Goal: Check status: Check status

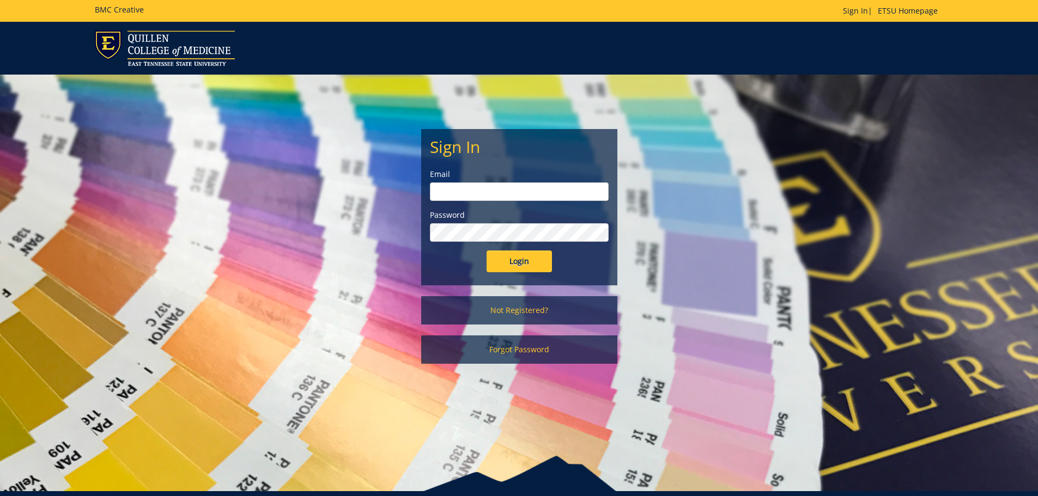
type input "[PERSON_NAME][EMAIL_ADDRESS][DOMAIN_NAME]"
click at [494, 260] on input "Login" at bounding box center [519, 262] width 65 height 22
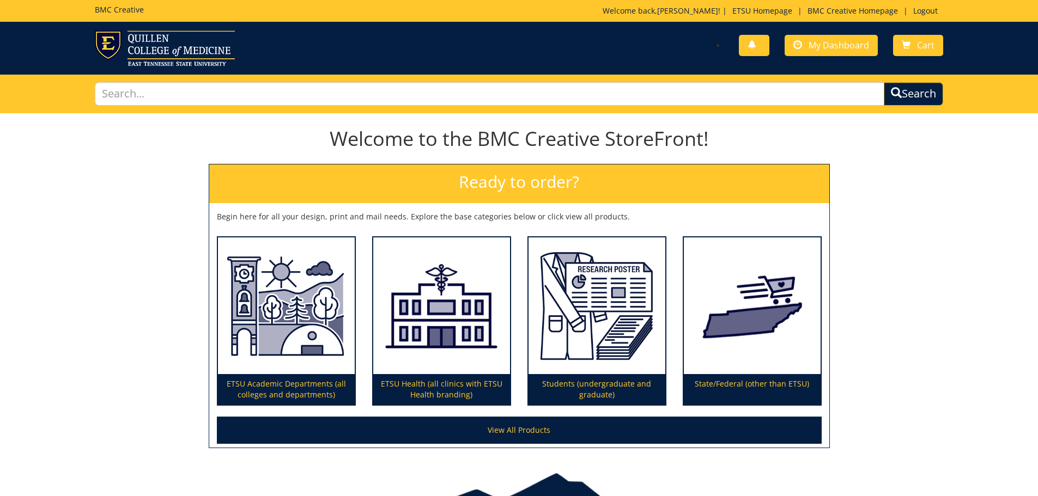
click at [822, 57] on div "You have no new notifications My Dashboard Cart" at bounding box center [735, 46] width 433 height 31
click at [829, 51] on span "My Dashboard" at bounding box center [839, 45] width 60 height 12
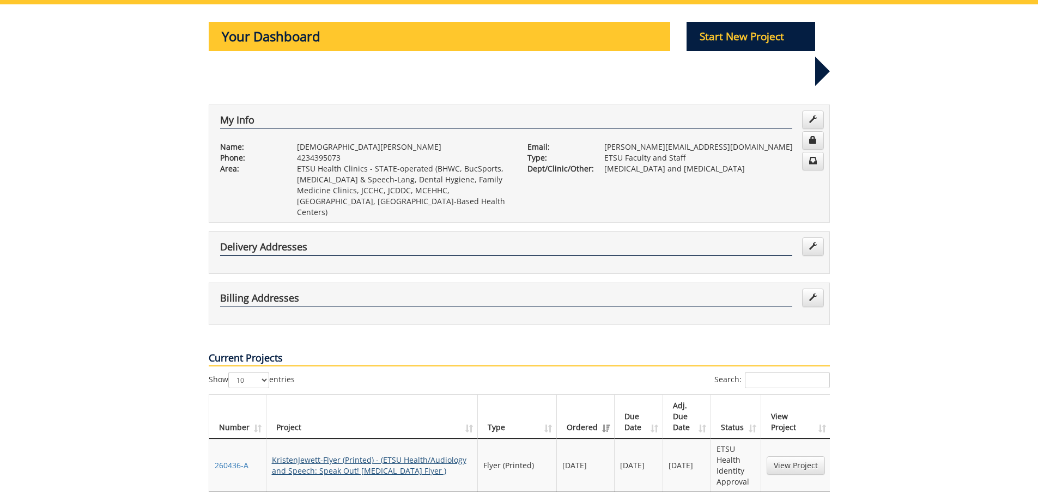
scroll to position [163, 0]
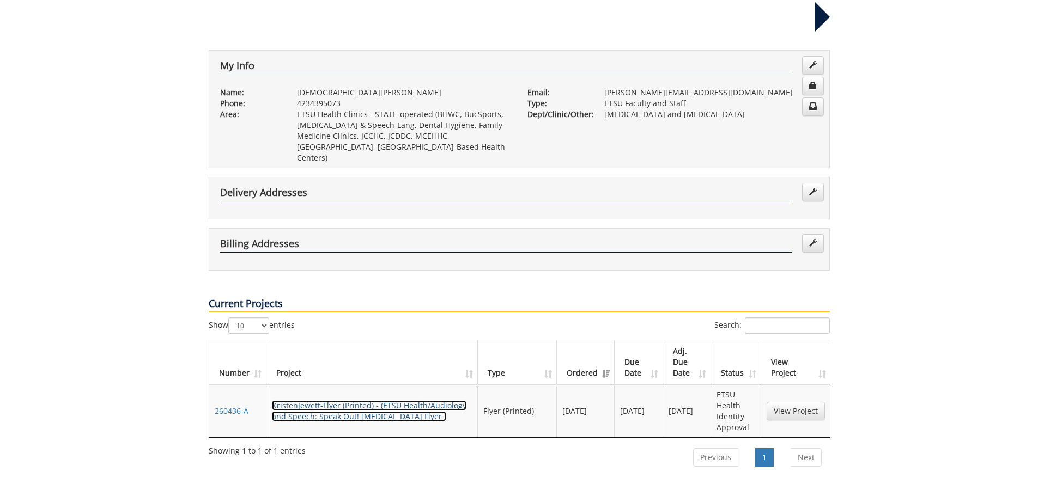
click at [325, 401] on link "KristenJewett-Flyer (Printed) - (ETSU Health/Audiology and Speech: Speak Out! G…" at bounding box center [369, 411] width 195 height 21
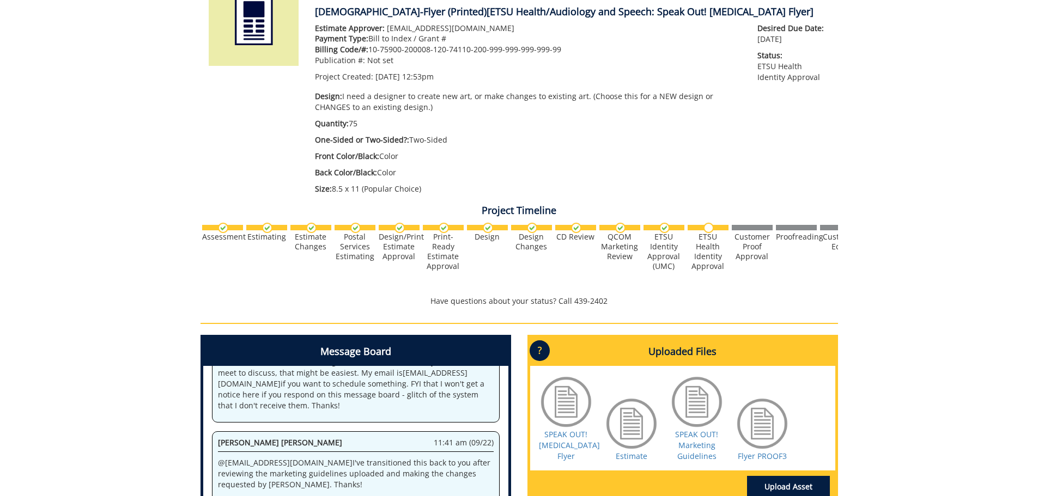
scroll to position [218, 0]
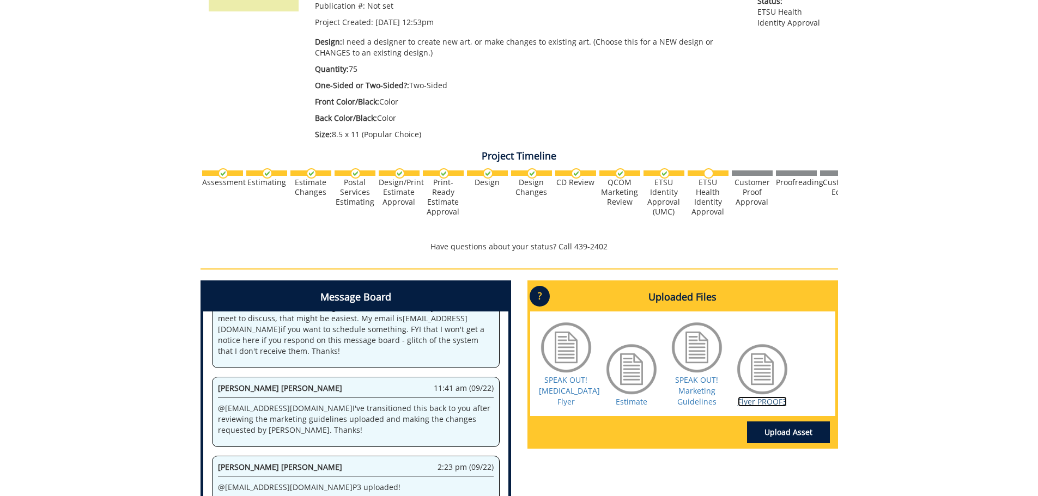
click at [758, 407] on link "Flyer PROOF3" at bounding box center [762, 402] width 49 height 10
